Goal: Check status

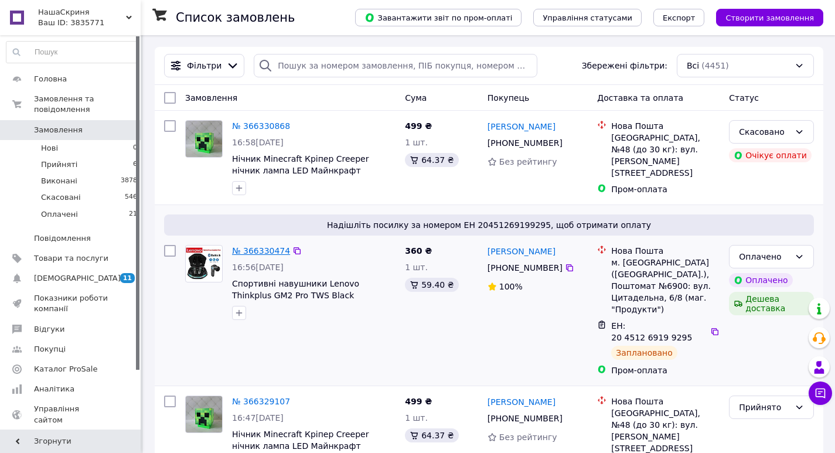
click at [264, 247] on link "№ 366330474" at bounding box center [261, 250] width 58 height 9
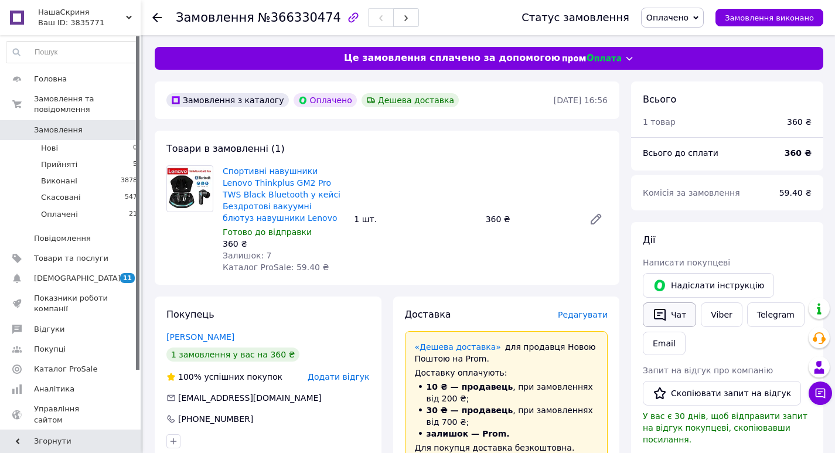
click at [680, 313] on button "Чат" at bounding box center [669, 315] width 53 height 25
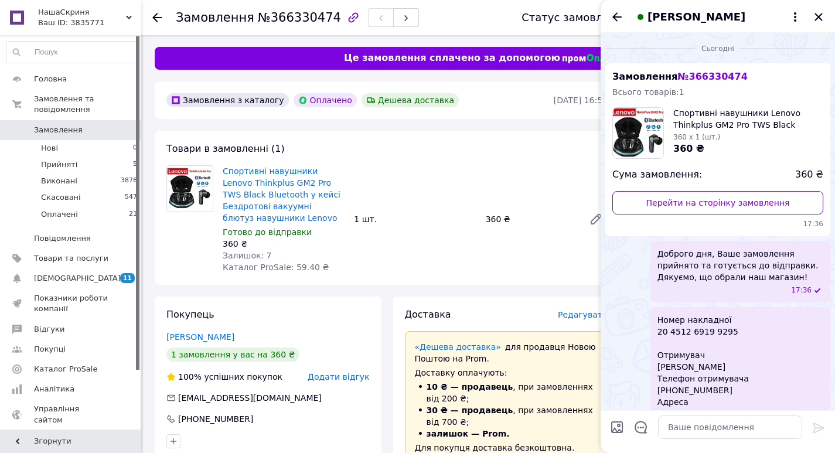
scroll to position [69, 0]
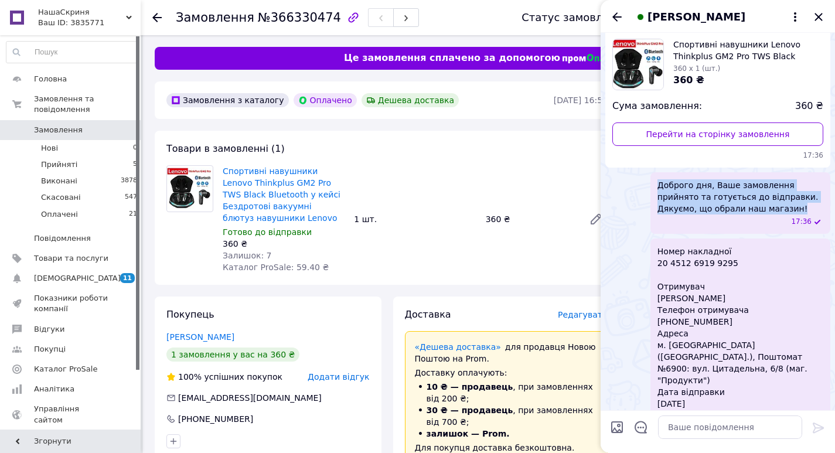
drag, startPoint x: 793, startPoint y: 209, endPoint x: 640, endPoint y: 188, distance: 155.1
click at [640, 188] on div "Доброго дня, Ваше замовлення прийнято та готується до відправки. Дякуємо, що об…" at bounding box center [718, 203] width 225 height 62
copy span "Доброго дня, Ваше замовлення прийнято та готується до відправки. Дякуємо, що об…"
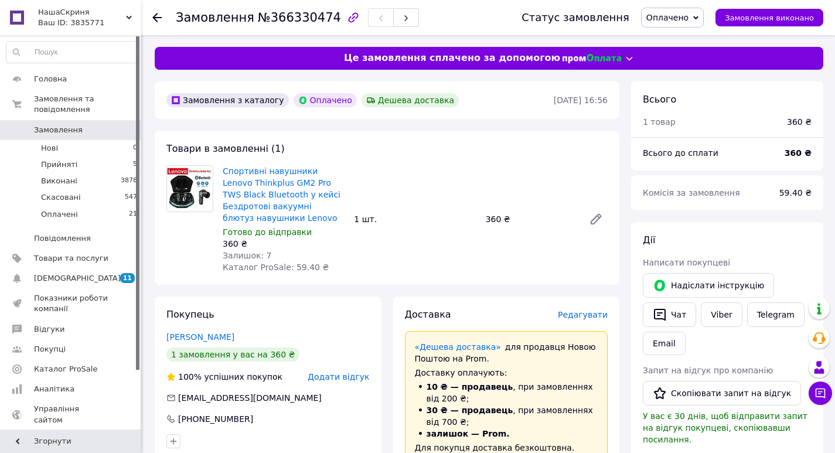
click at [157, 15] on icon at bounding box center [156, 17] width 9 height 9
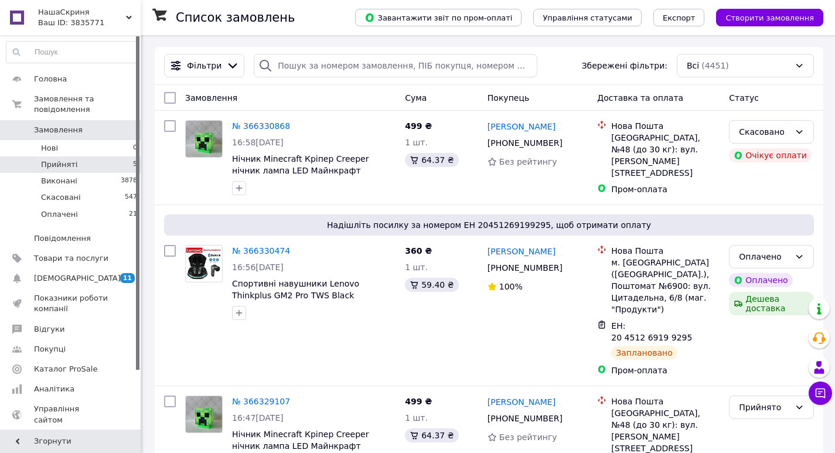
click at [59, 159] on span "Прийняті" at bounding box center [59, 164] width 36 height 11
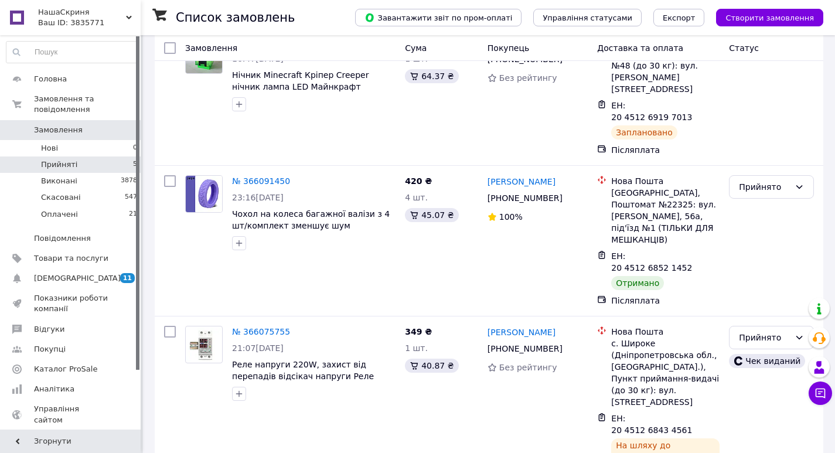
scroll to position [140, 0]
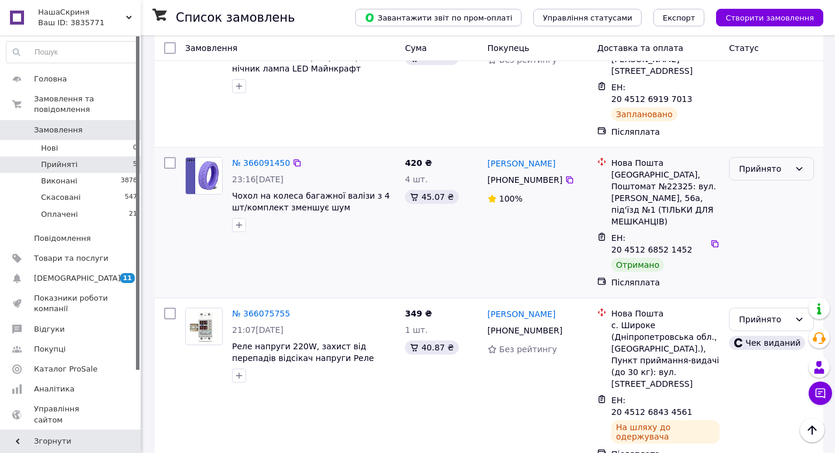
click at [741, 162] on div "Прийнято" at bounding box center [764, 168] width 51 height 13
click at [742, 156] on li "Виконано" at bounding box center [772, 159] width 84 height 21
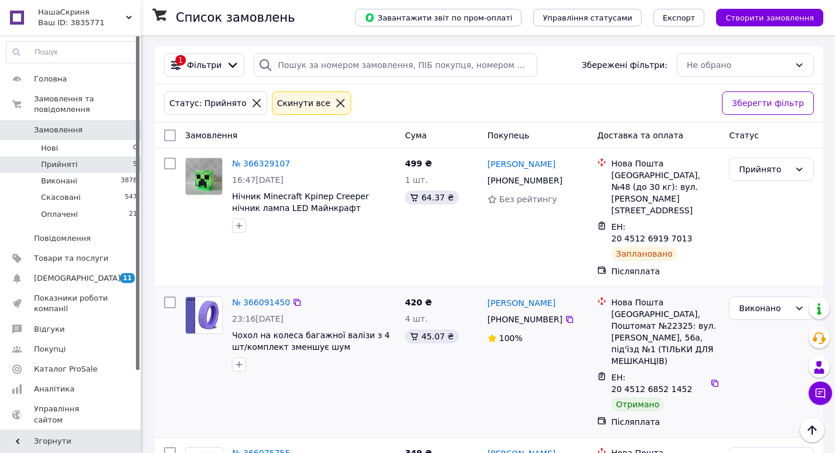
scroll to position [0, 0]
